Goal: Task Accomplishment & Management: Complete application form

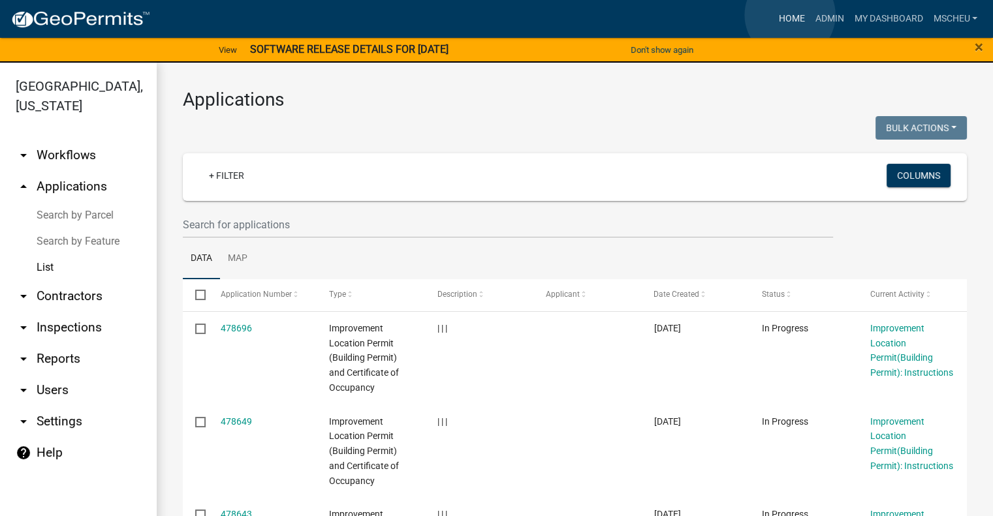
click at [790, 15] on link "Home" at bounding box center [791, 19] width 37 height 25
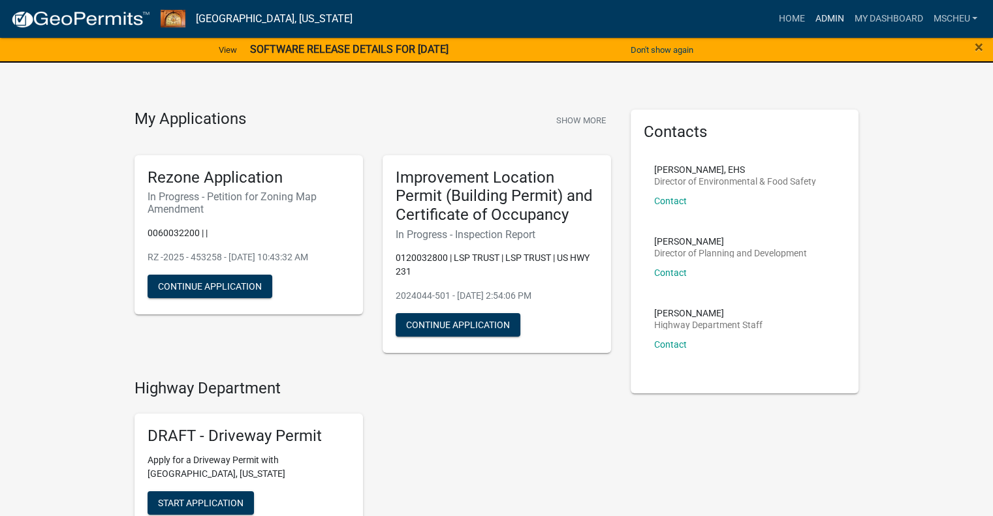
click at [825, 22] on link "Admin" at bounding box center [828, 19] width 39 height 25
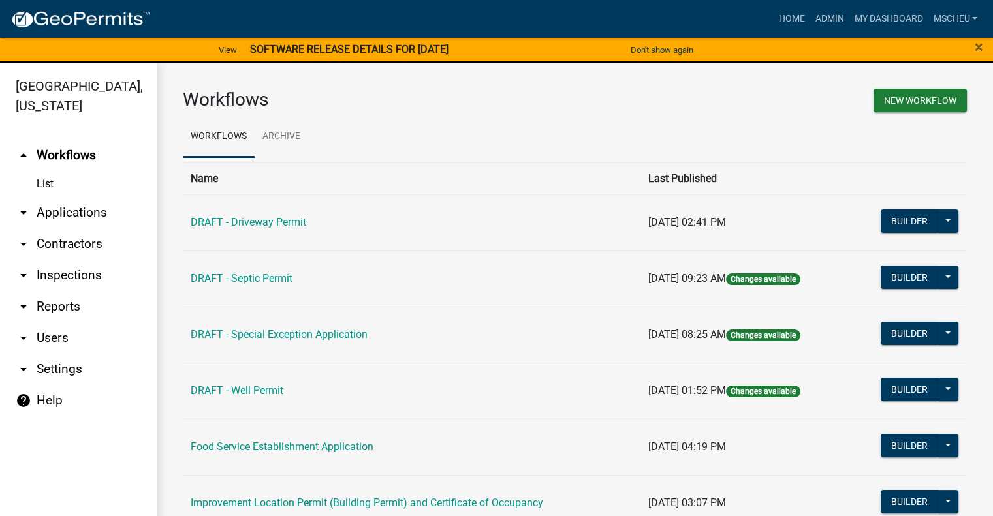
click at [89, 206] on link "arrow_drop_down Applications" at bounding box center [78, 212] width 157 height 31
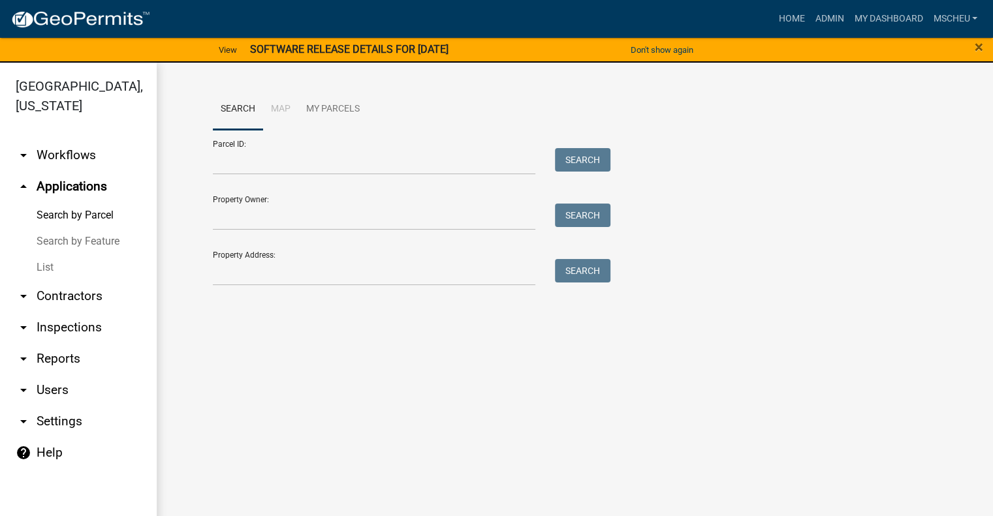
click at [60, 270] on link "List" at bounding box center [78, 268] width 157 height 26
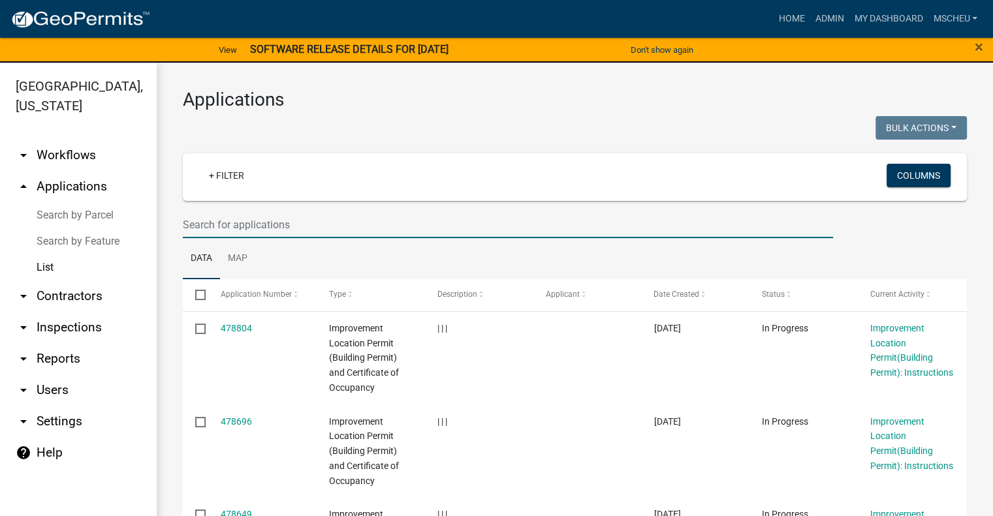
click at [268, 223] on input "text" at bounding box center [508, 224] width 650 height 27
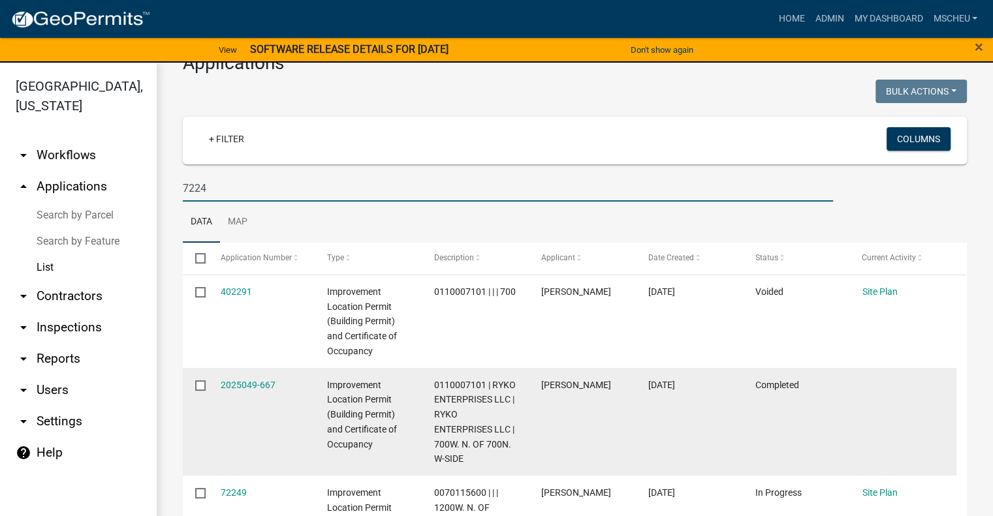
scroll to position [122, 0]
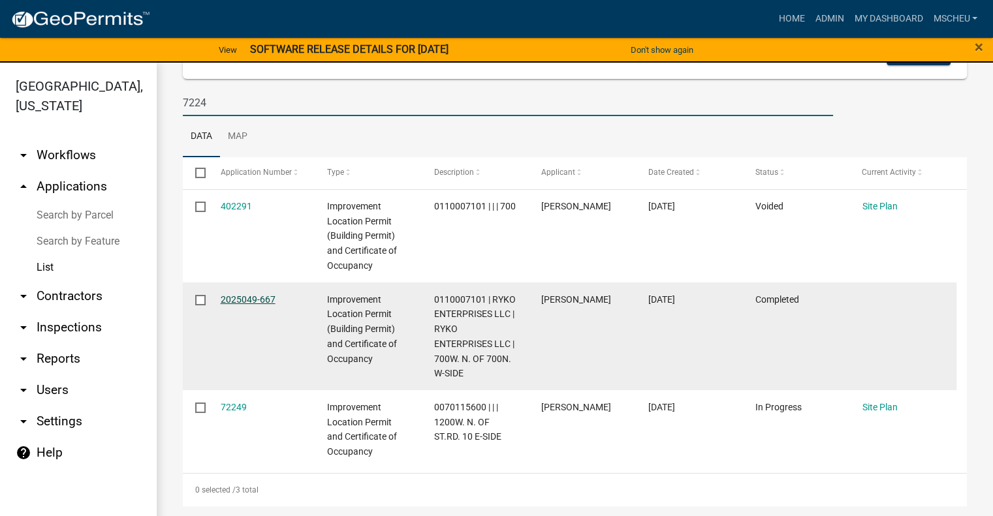
type input "7224"
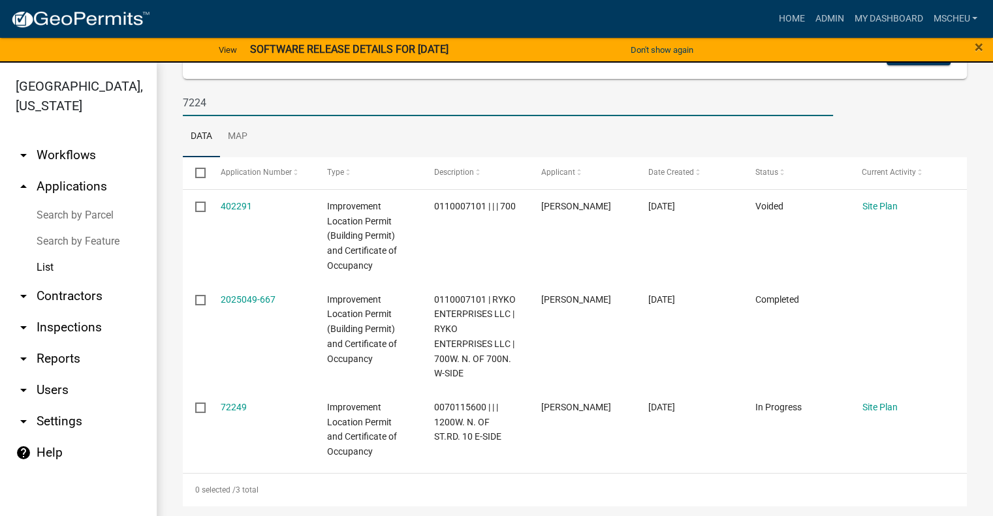
click at [272, 297] on link "2025049-667" at bounding box center [248, 299] width 55 height 10
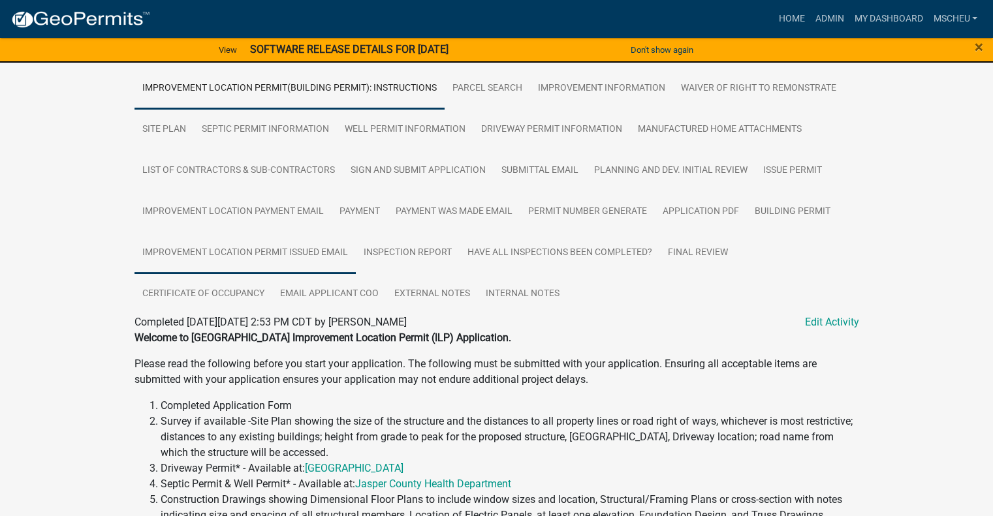
scroll to position [196, 0]
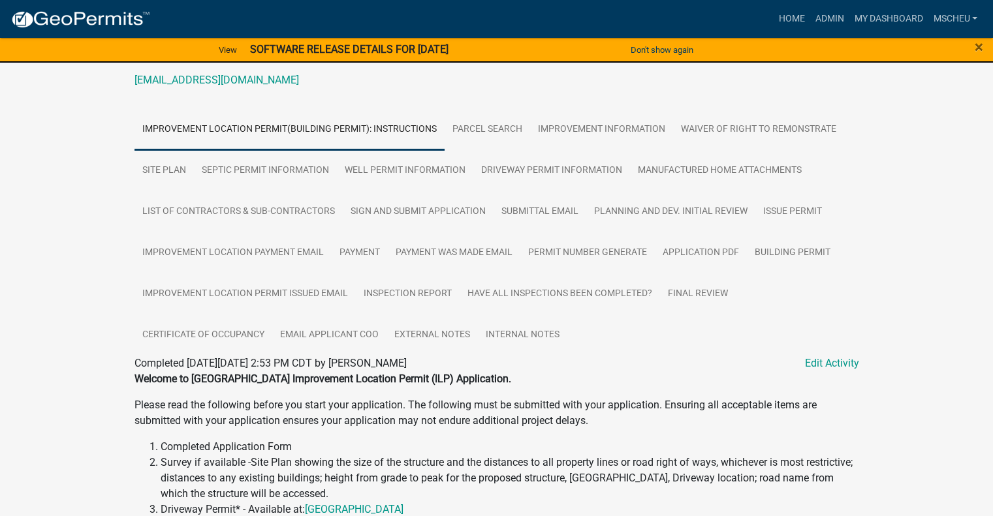
click at [324, 131] on link "Improvement Location Permit(Building Permit): Instructions" at bounding box center [289, 130] width 310 height 42
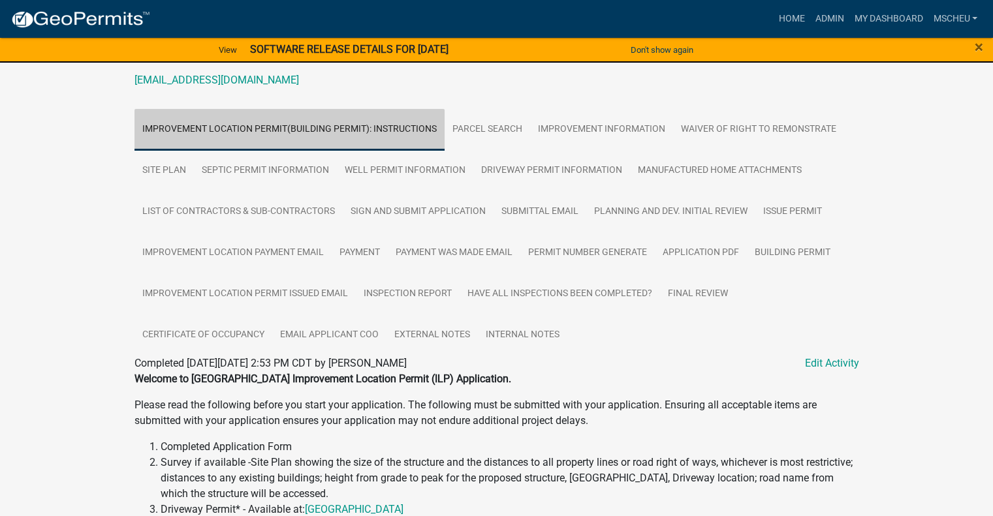
click at [324, 131] on link "Improvement Location Permit(Building Permit): Instructions" at bounding box center [289, 130] width 310 height 42
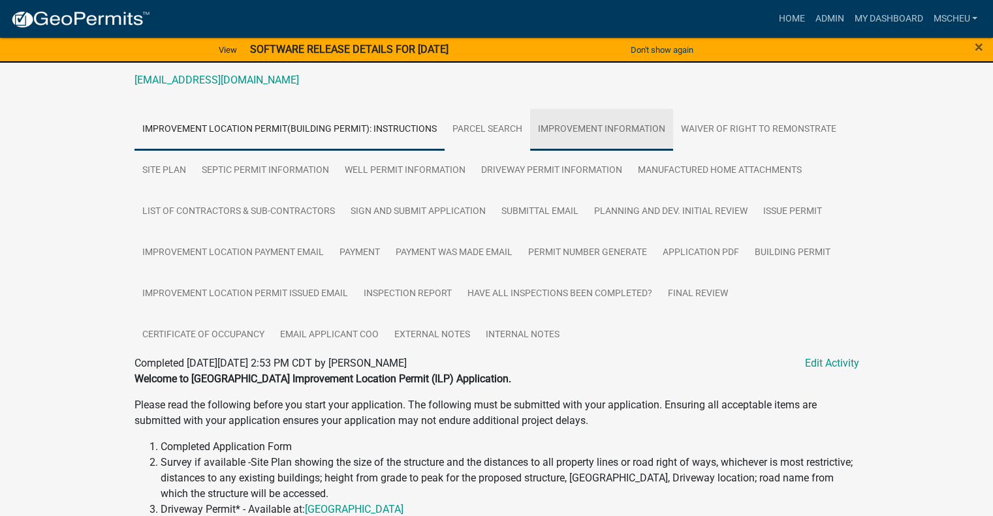
click at [591, 125] on link "Improvement Information" at bounding box center [601, 130] width 143 height 42
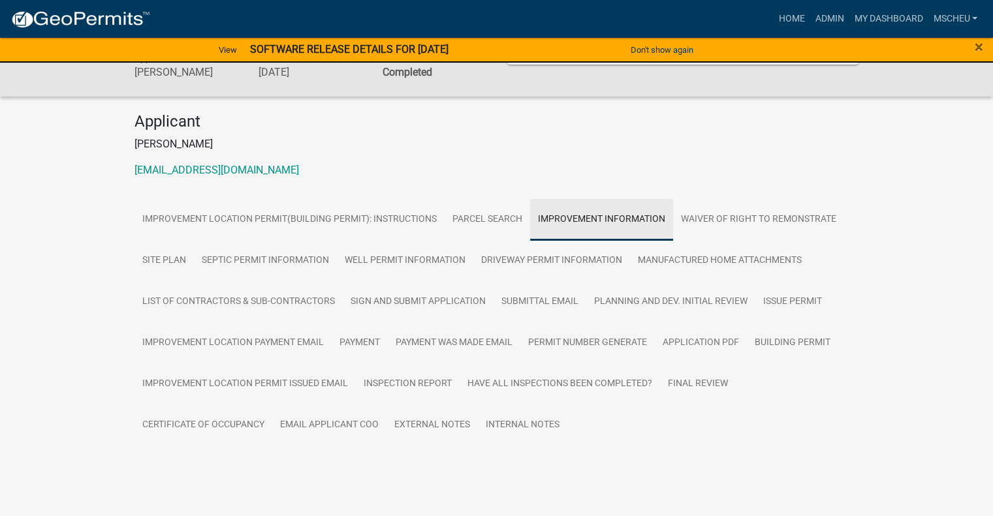
click at [591, 125] on h4 "Applicant" at bounding box center [496, 121] width 725 height 19
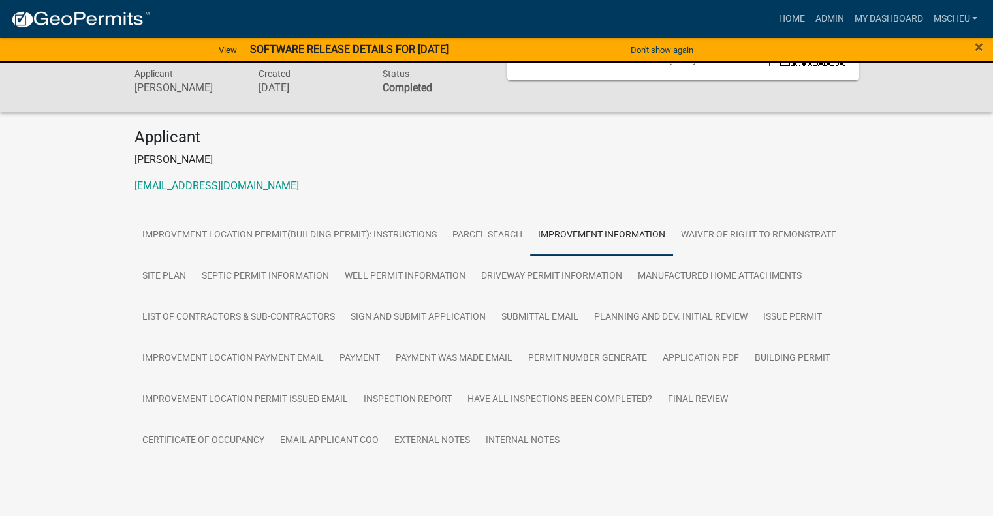
scroll to position [106, 0]
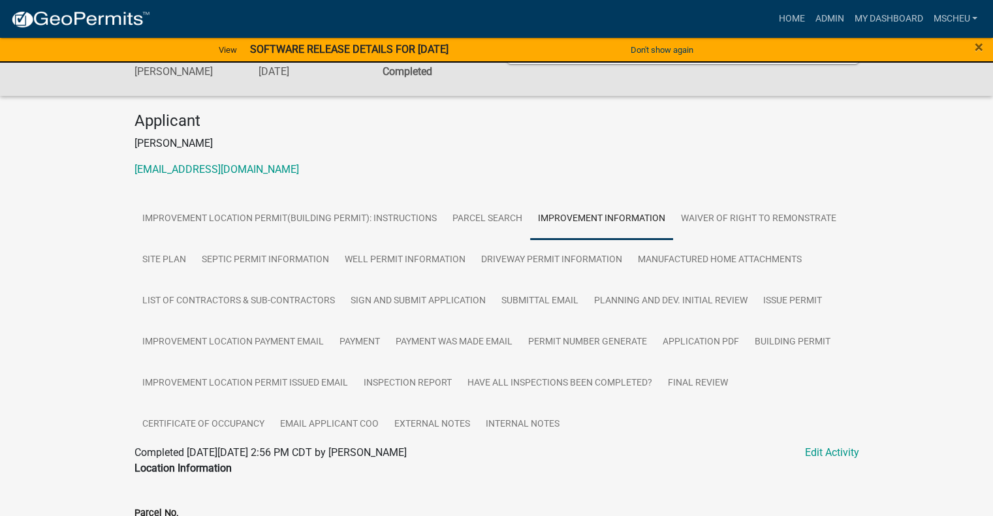
click at [578, 219] on link "Improvement Information" at bounding box center [601, 219] width 143 height 42
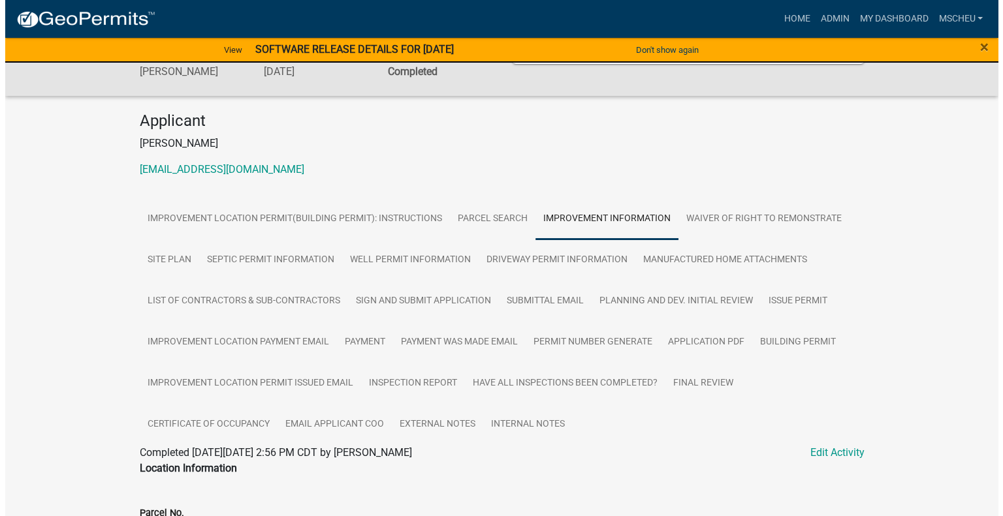
scroll to position [0, 0]
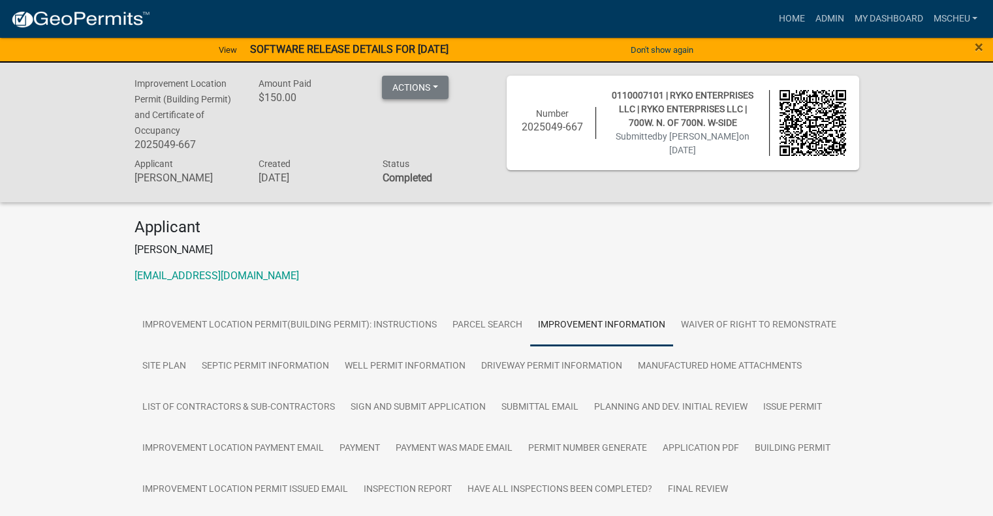
click at [436, 86] on button "Actions" at bounding box center [415, 87] width 67 height 23
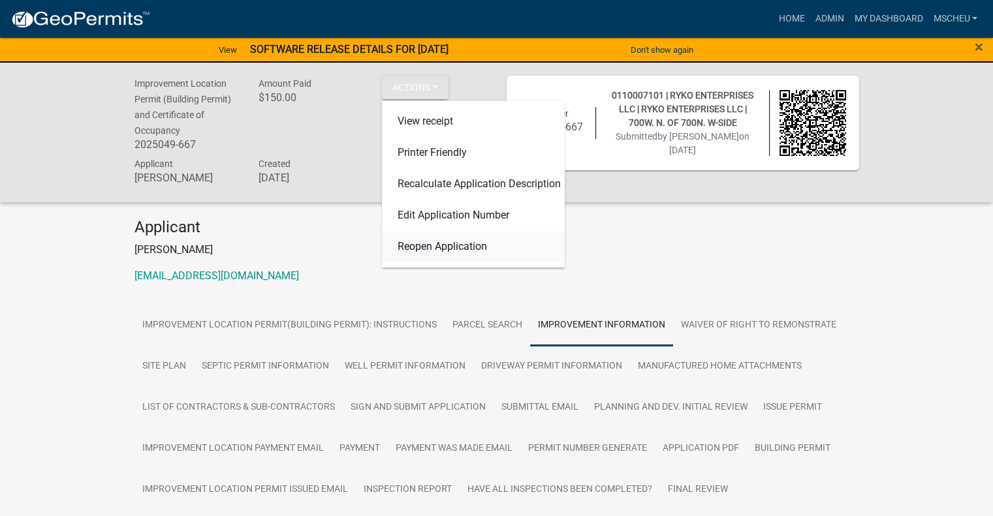
click at [456, 243] on link "Reopen Application" at bounding box center [473, 246] width 183 height 31
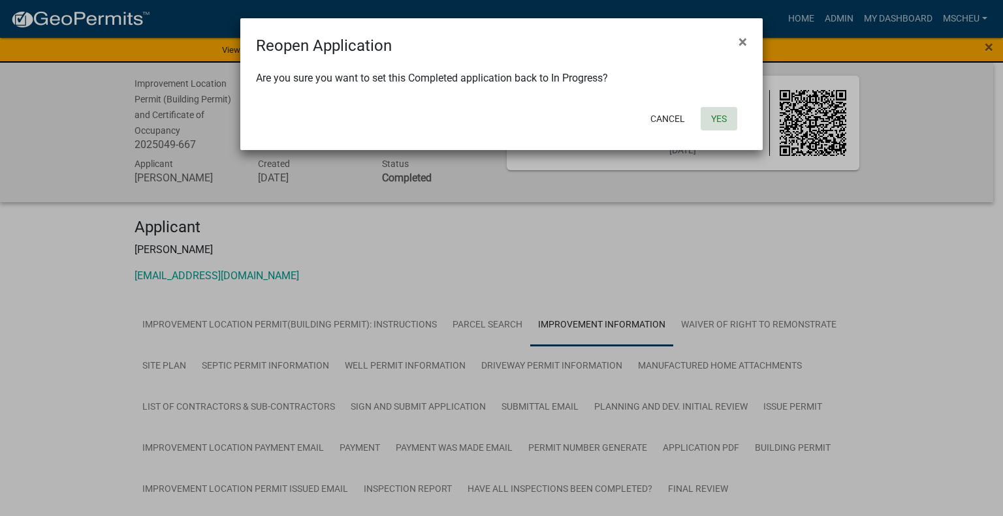
click at [719, 123] on button "Yes" at bounding box center [718, 118] width 37 height 23
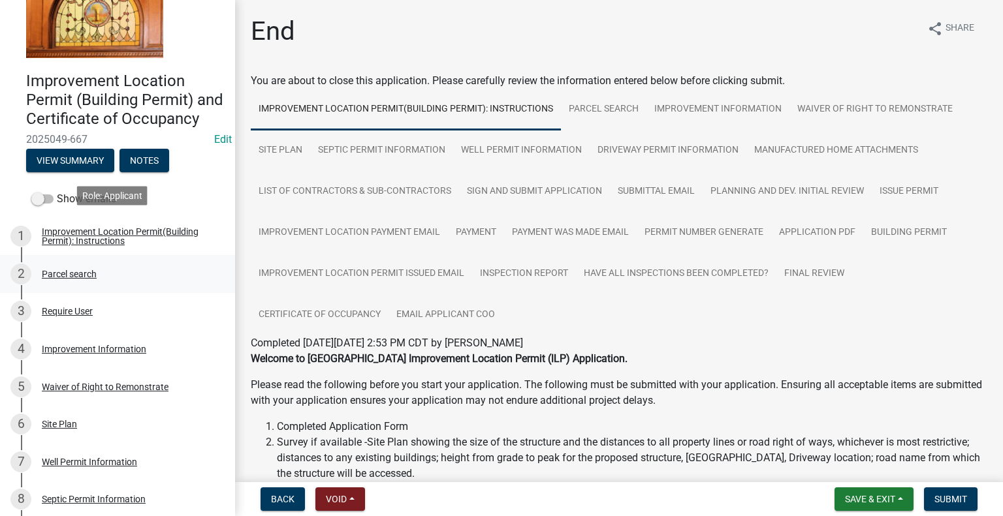
scroll to position [131, 0]
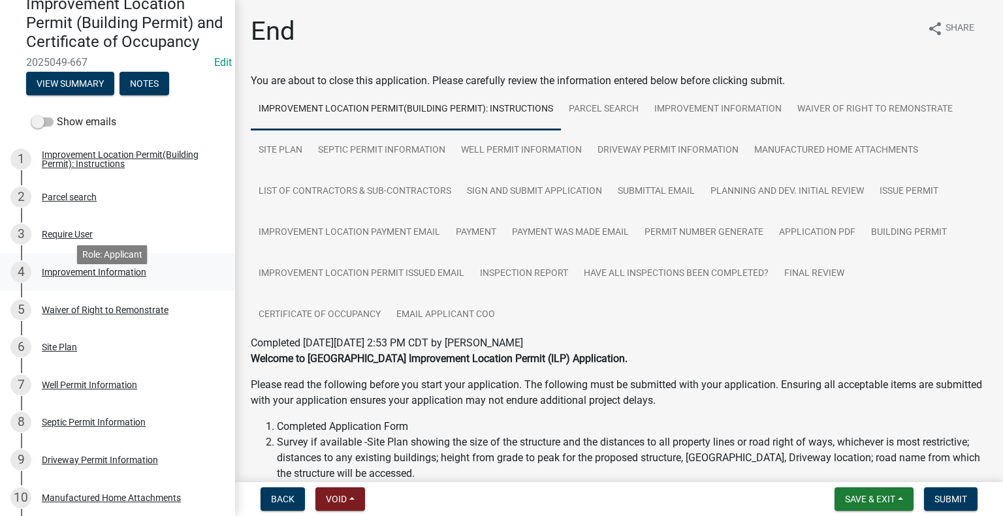
click at [108, 277] on div "Improvement Information" at bounding box center [94, 272] width 104 height 9
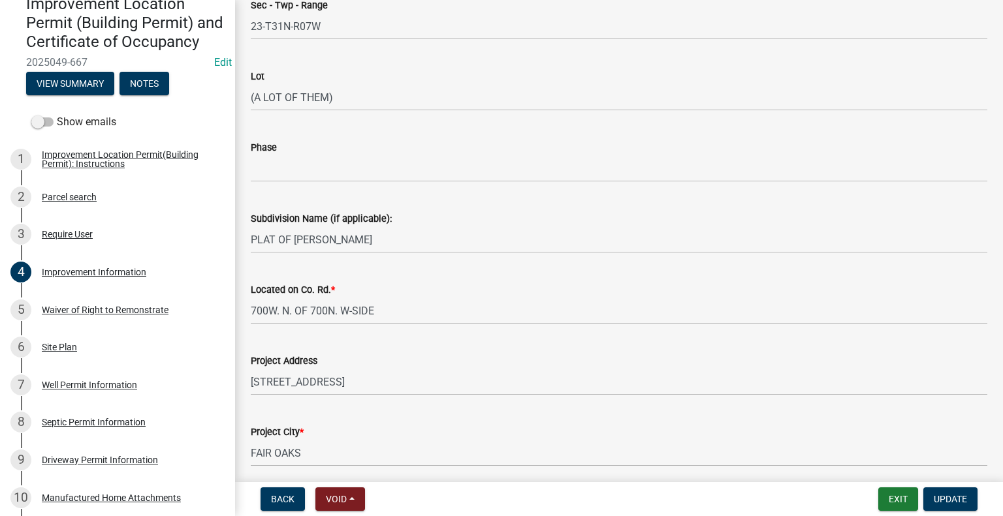
scroll to position [196, 0]
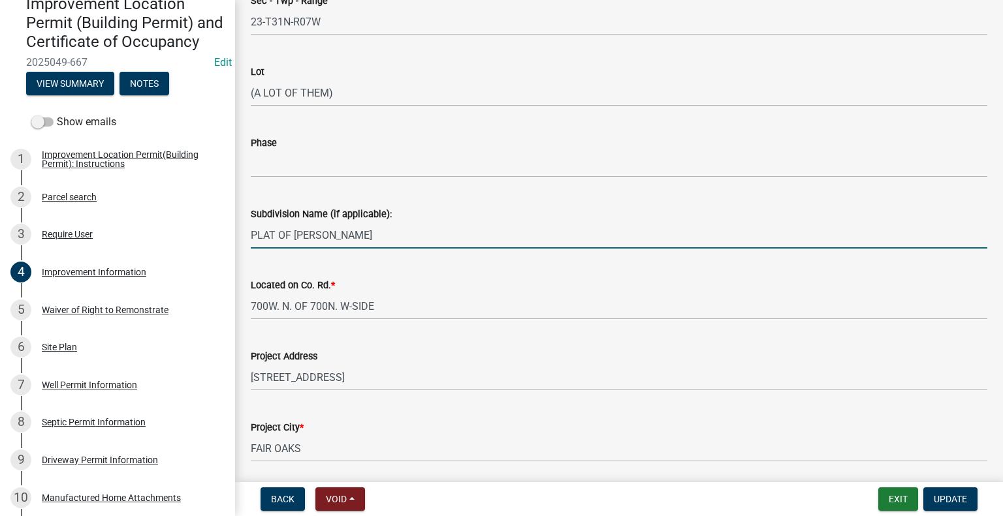
click at [334, 238] on input "PLAT OF [PERSON_NAME]" at bounding box center [619, 235] width 736 height 27
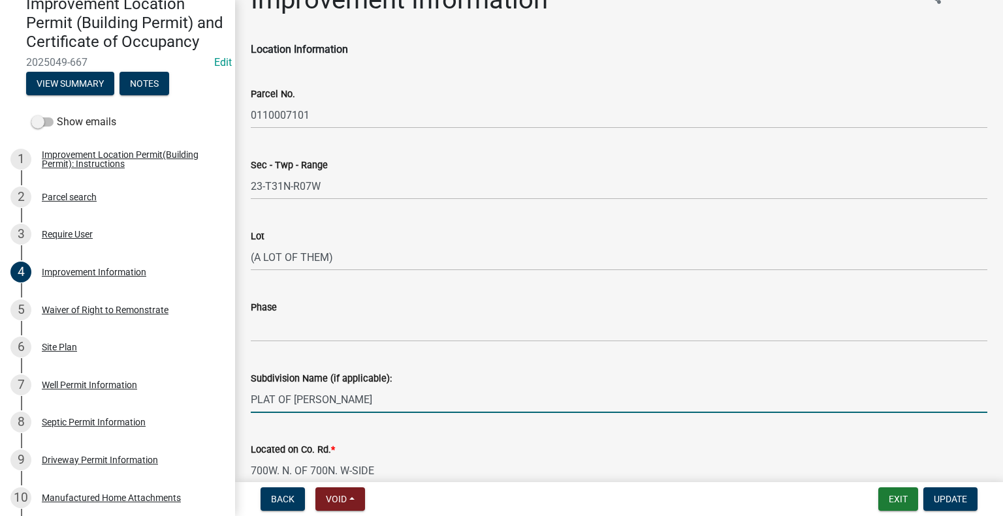
scroll to position [0, 0]
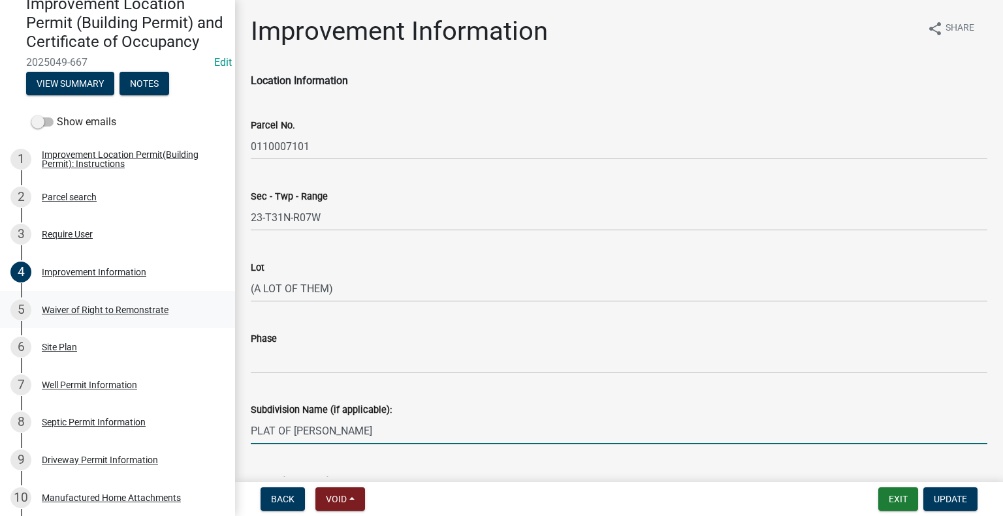
type input "PLAT OF [PERSON_NAME]"
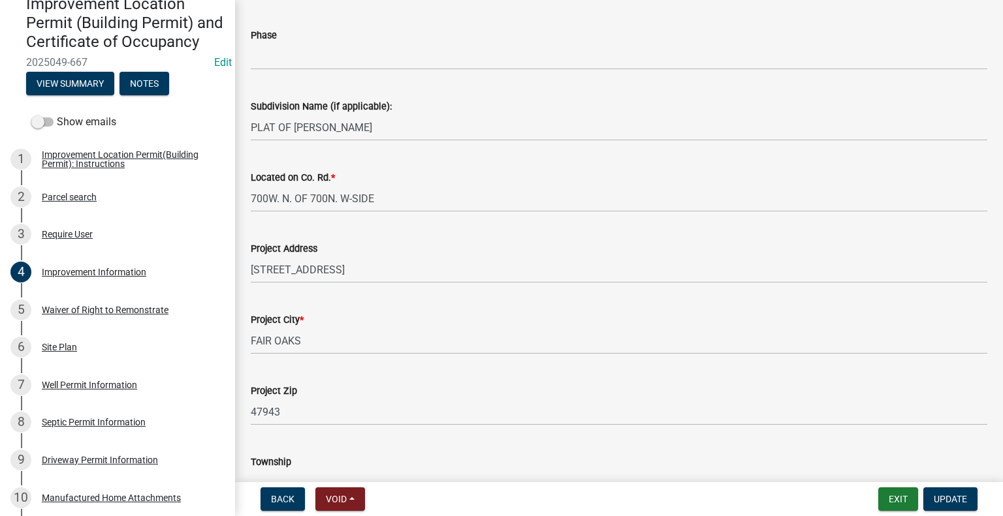
scroll to position [392, 0]
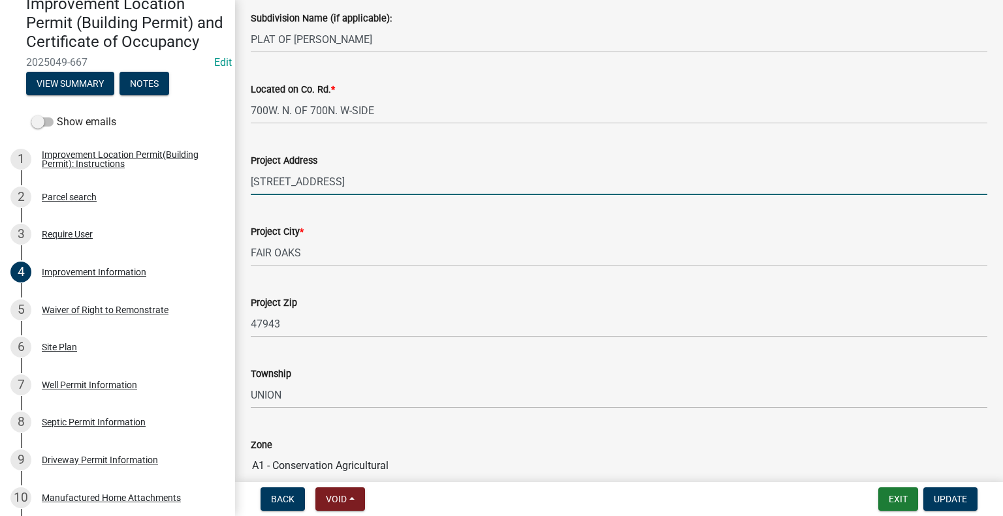
drag, startPoint x: 392, startPoint y: 182, endPoint x: 320, endPoint y: 186, distance: 71.3
click at [320, 186] on input "[STREET_ADDRESS]" at bounding box center [619, 181] width 736 height 27
type input "7224 N 700 W, RENSSELAER"
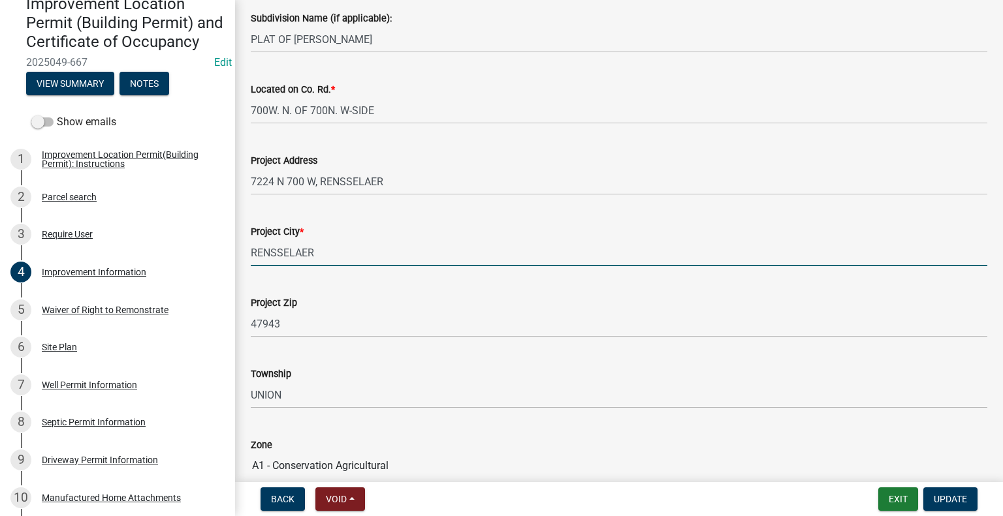
type input "RENSSELAER"
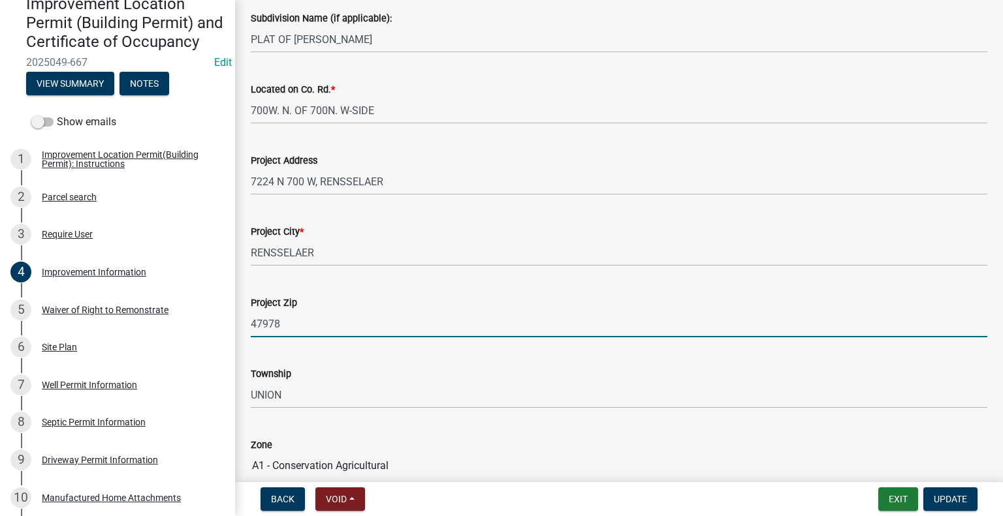
type input "47978"
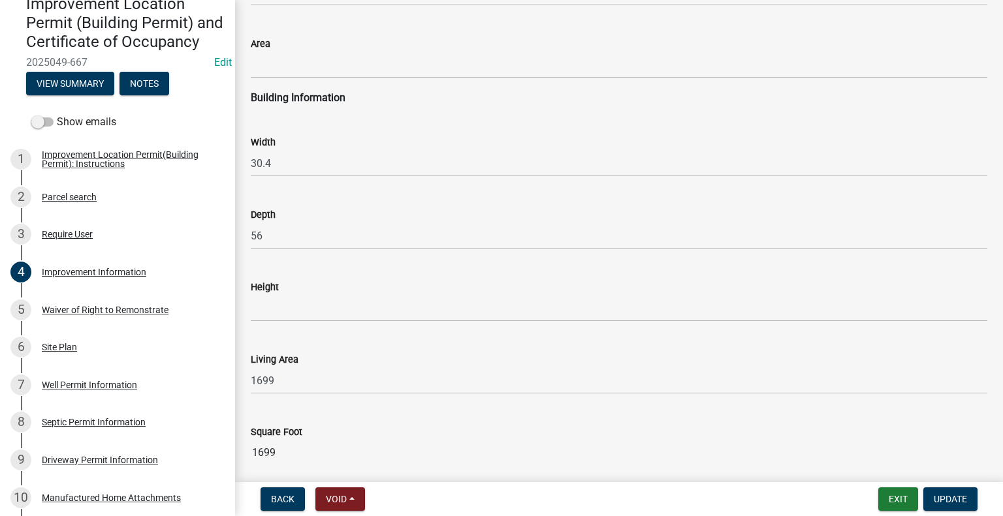
scroll to position [1703, 0]
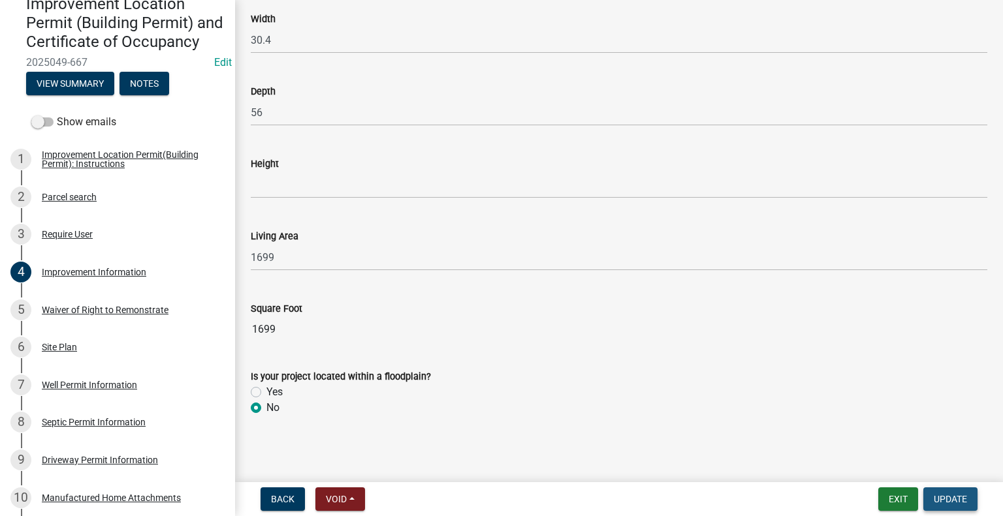
click at [956, 497] on span "Update" at bounding box center [949, 499] width 33 height 10
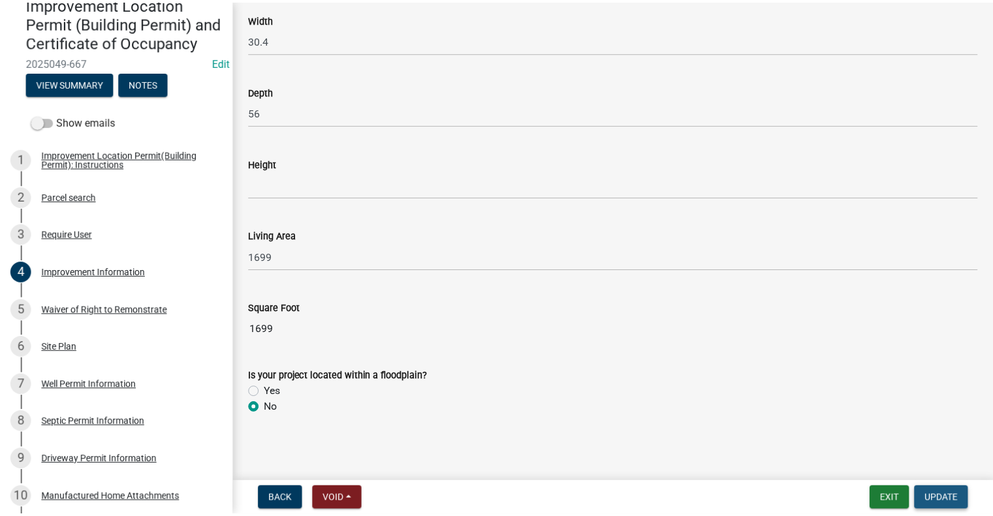
scroll to position [0, 0]
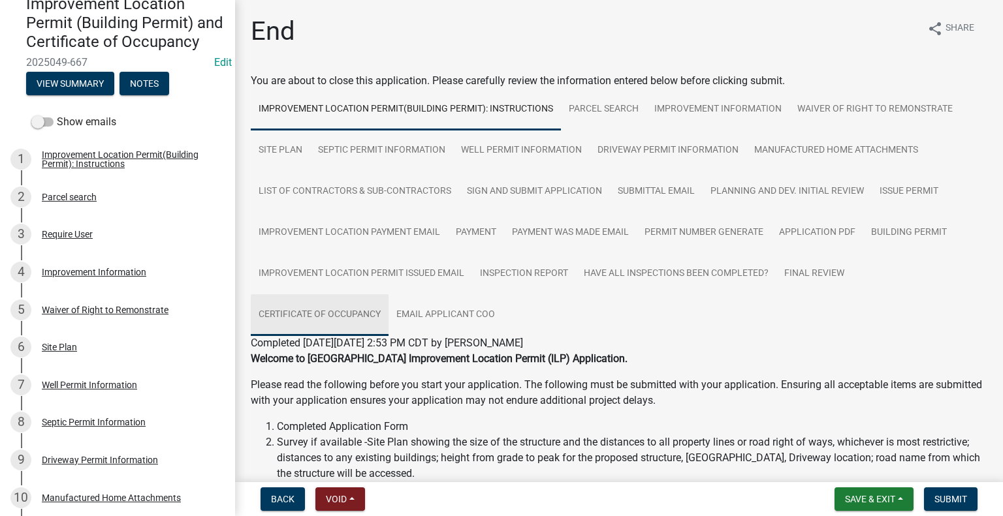
click at [351, 315] on link "Certificate of Occupancy" at bounding box center [320, 315] width 138 height 42
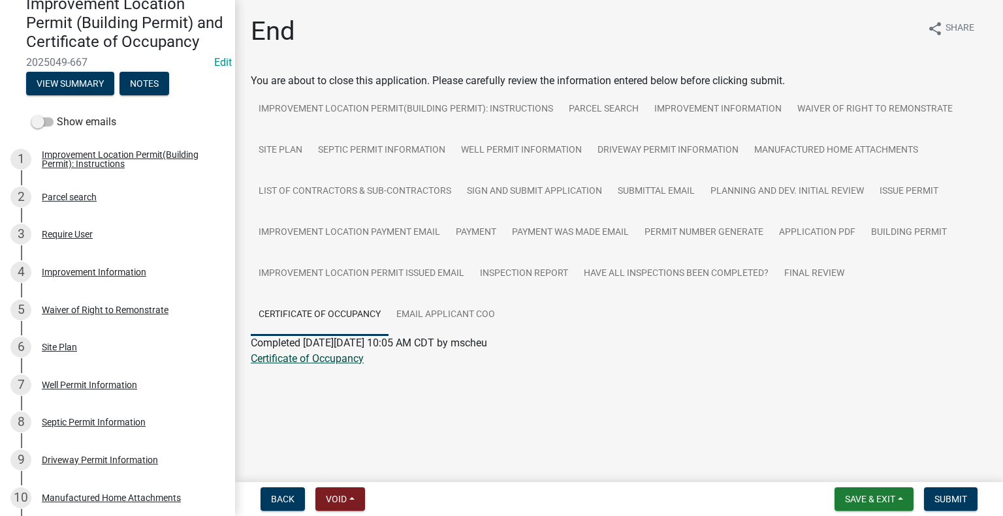
click at [302, 355] on link "Certificate of Occupancy" at bounding box center [307, 358] width 113 height 12
click at [956, 495] on span "Submit" at bounding box center [950, 499] width 33 height 10
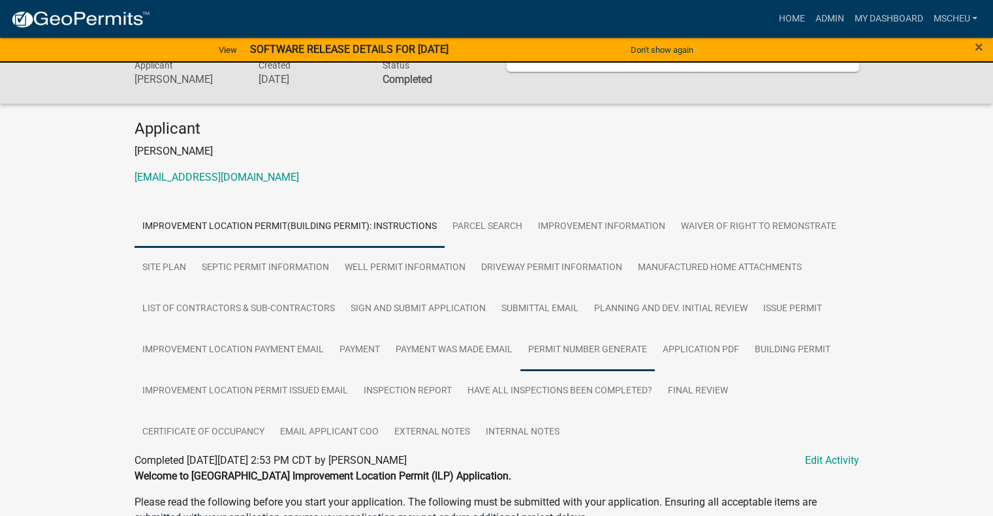
scroll to position [97, 0]
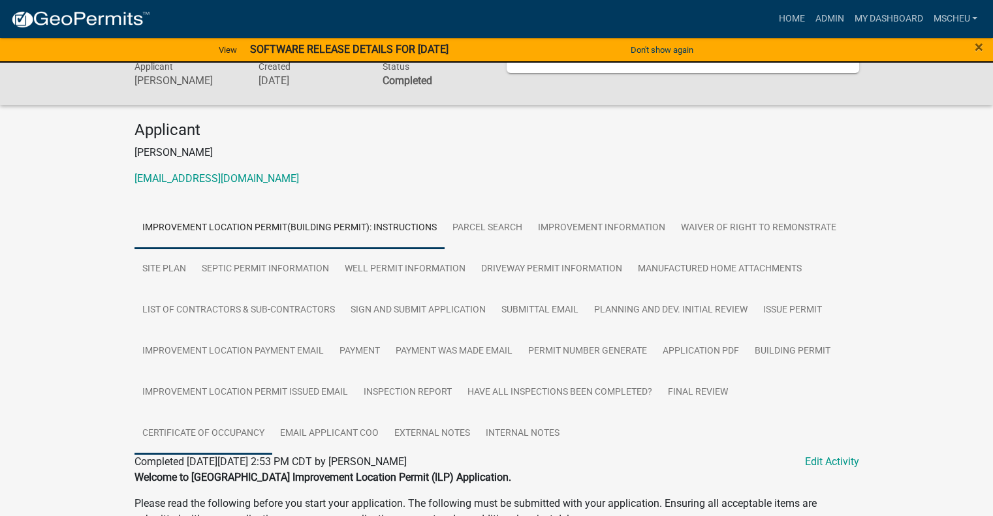
click at [213, 431] on link "Certificate of Occupancy" at bounding box center [203, 434] width 138 height 42
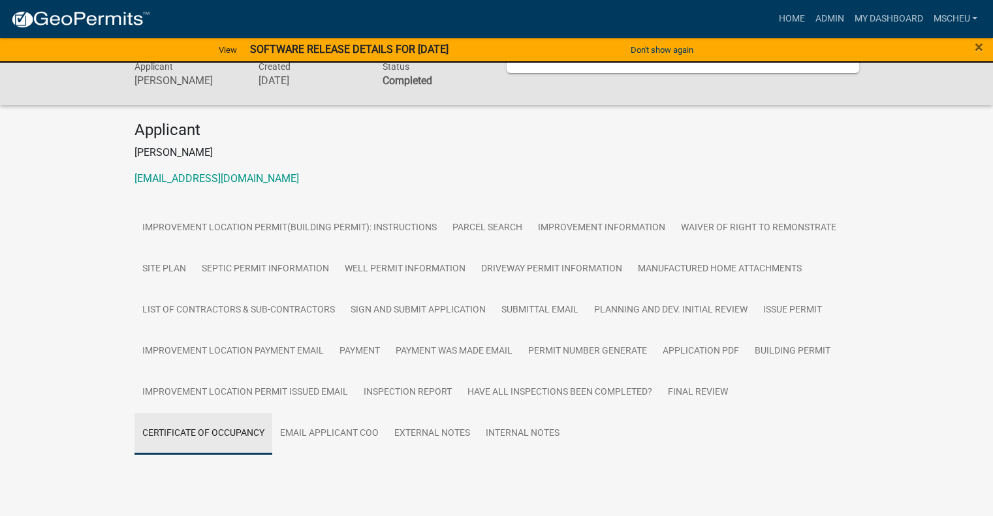
click at [213, 431] on link "Certificate of Occupancy" at bounding box center [203, 434] width 138 height 42
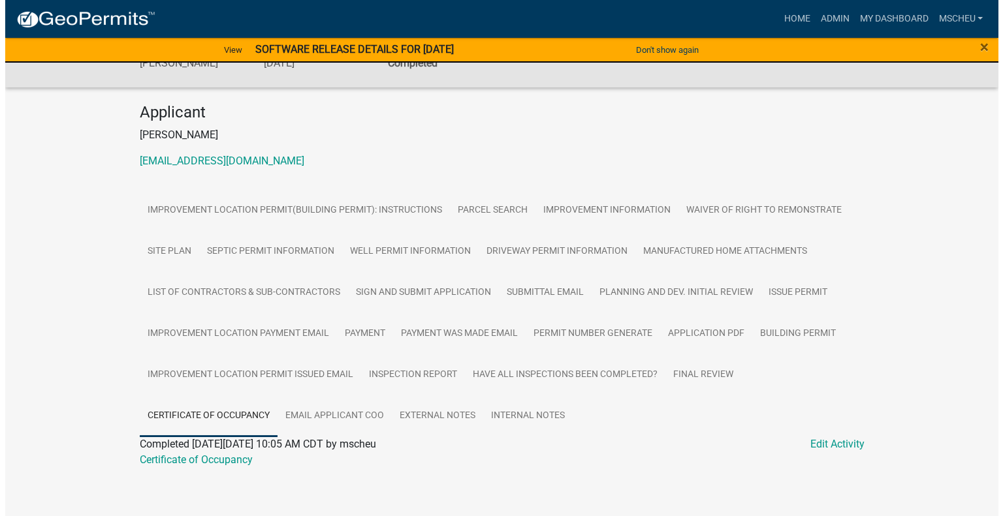
scroll to position [122, 0]
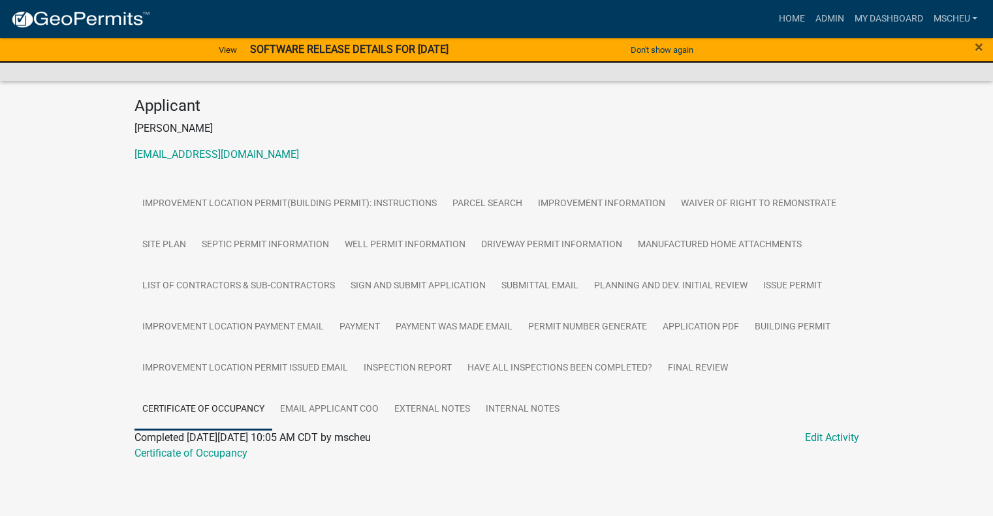
click at [235, 410] on link "Certificate of Occupancy" at bounding box center [203, 410] width 138 height 42
click at [822, 437] on link "Edit Activity" at bounding box center [832, 438] width 54 height 16
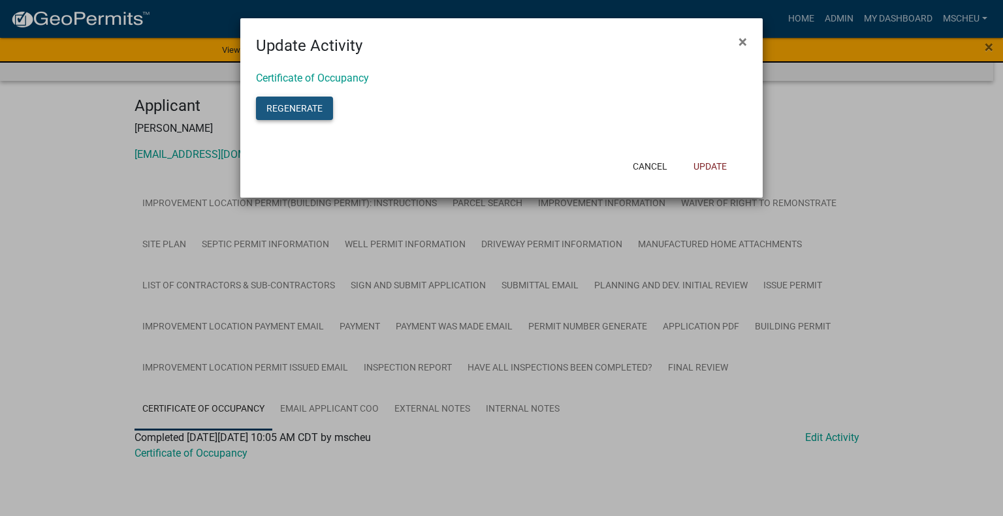
click at [292, 106] on button "Regenerate" at bounding box center [294, 108] width 77 height 23
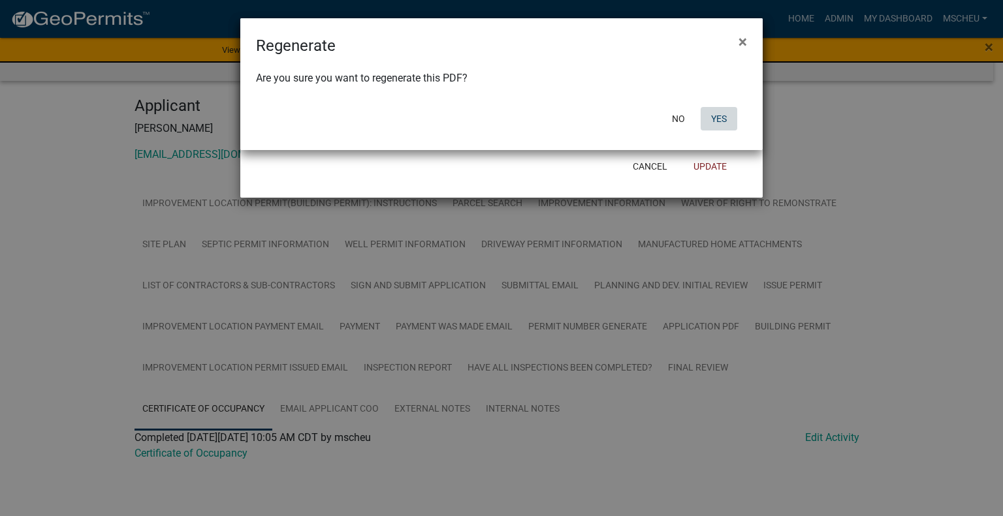
click at [721, 121] on button "Yes" at bounding box center [718, 118] width 37 height 23
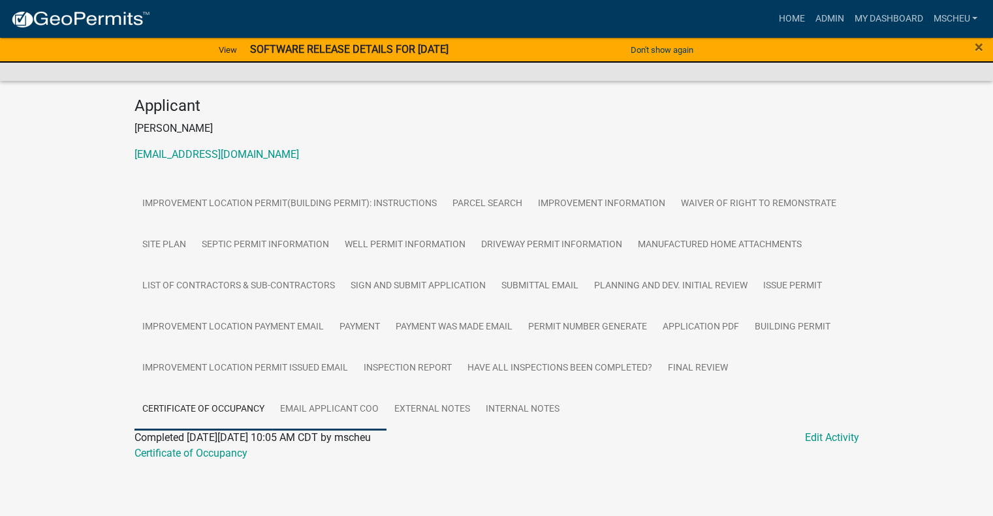
click at [351, 406] on link "Email Applicant COO" at bounding box center [329, 410] width 114 height 42
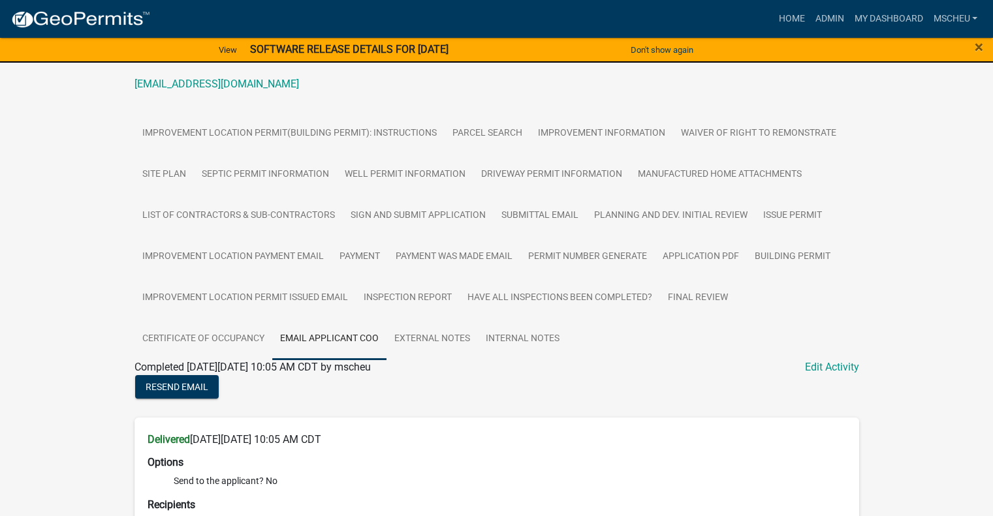
scroll to position [318, 0]
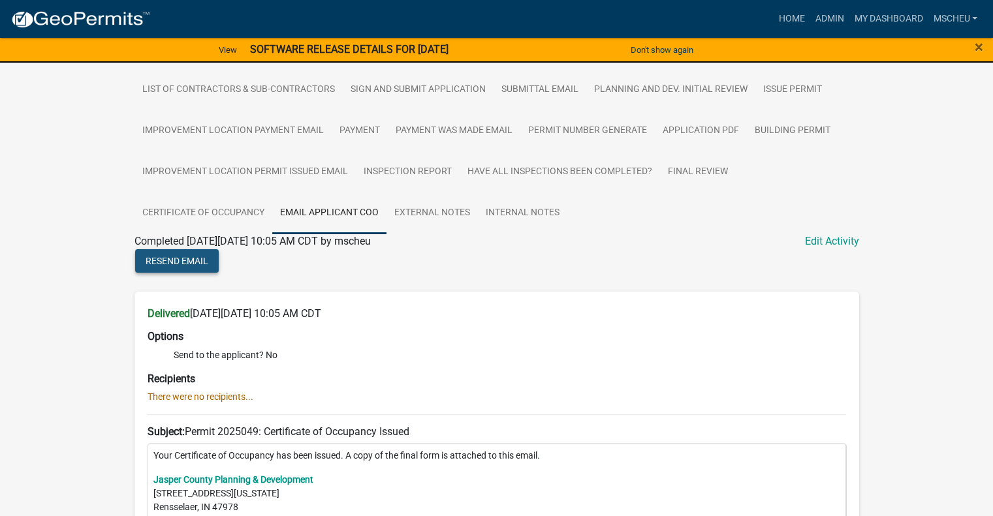
click at [172, 255] on button "Resend Email" at bounding box center [177, 260] width 84 height 23
